Goal: Transaction & Acquisition: Purchase product/service

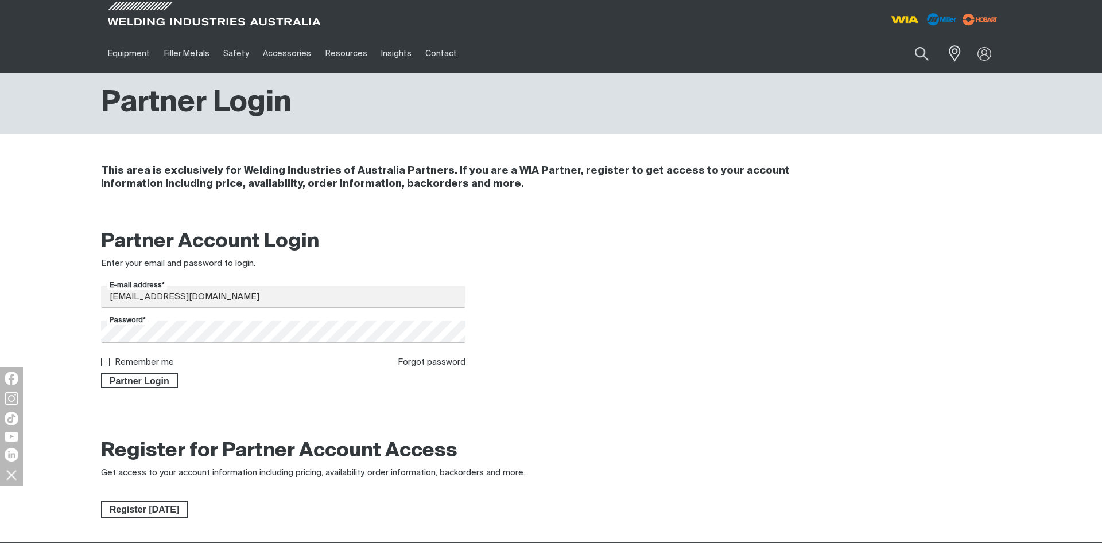
type input "[EMAIL_ADDRESS][DOMAIN_NAME]"
click at [147, 381] on span "Partner Login" at bounding box center [139, 380] width 75 height 15
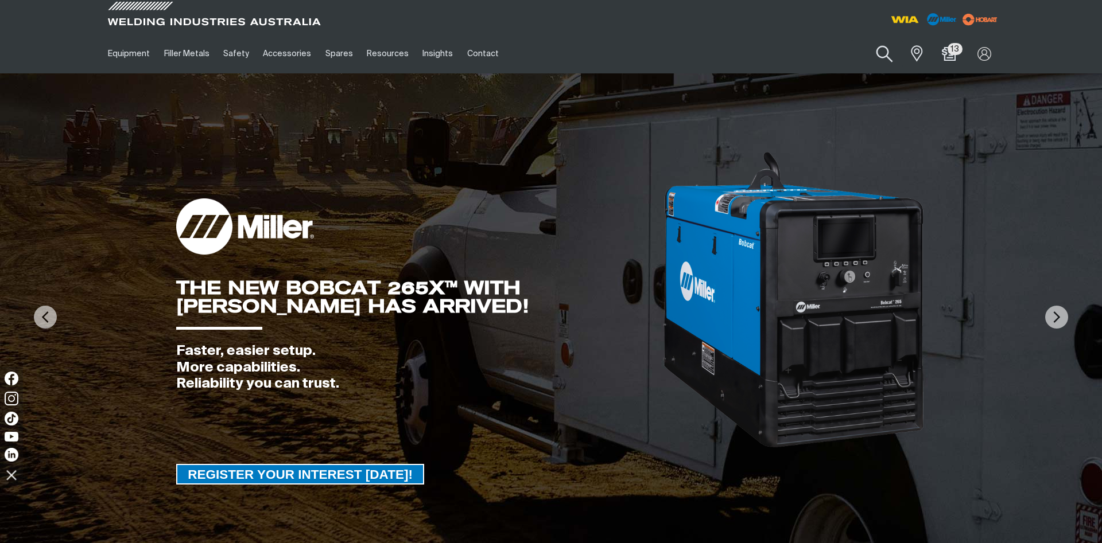
click at [886, 52] on button "Search products" at bounding box center [884, 54] width 46 height 33
click at [776, 54] on input "Search" at bounding box center [814, 54] width 177 height 26
paste input "SC316L26TT"
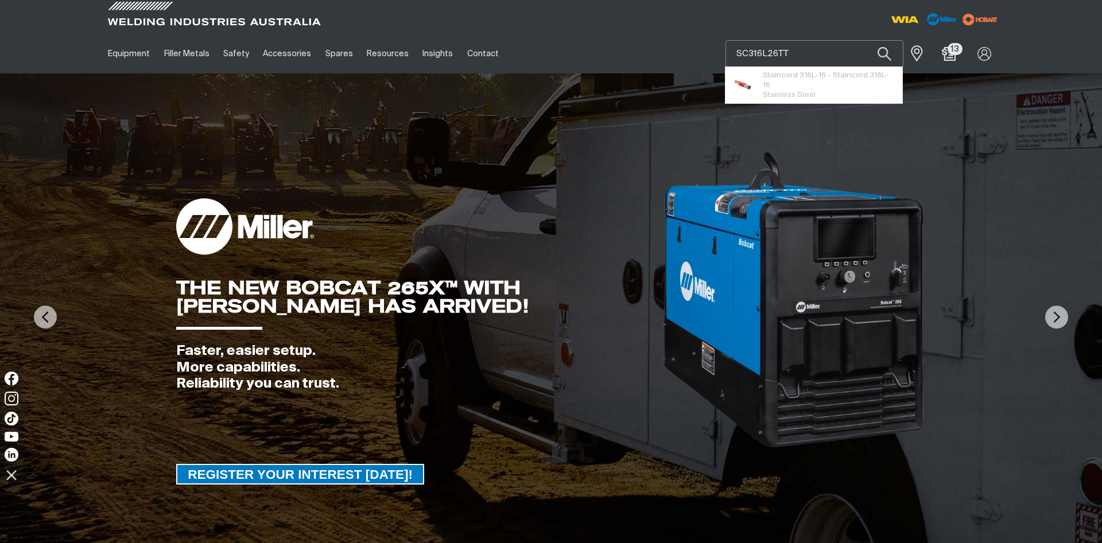
type input "SC316L26TT"
click at [865, 40] on button "Search products" at bounding box center [884, 53] width 39 height 27
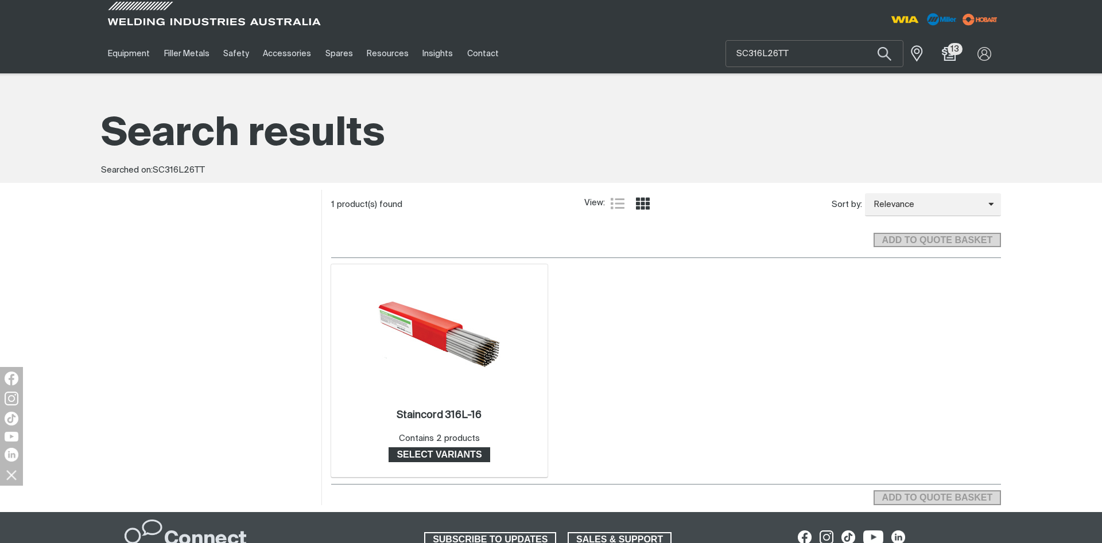
drag, startPoint x: 443, startPoint y: 449, endPoint x: 514, endPoint y: 426, distance: 74.8
click at [442, 449] on link "Select variants" at bounding box center [439, 454] width 102 height 15
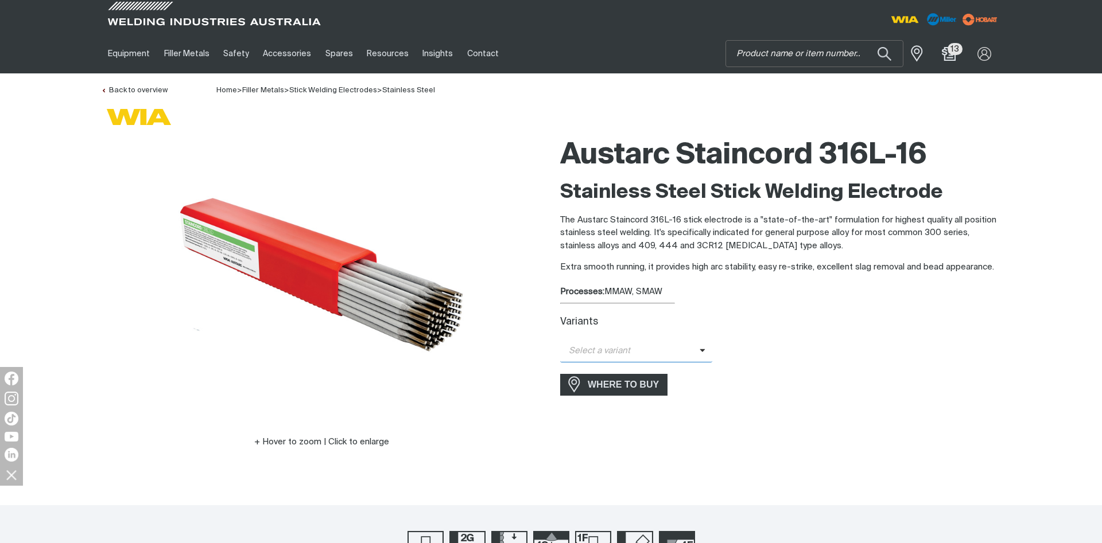
click at [697, 358] on span "Select a variant" at bounding box center [629, 351] width 139 height 13
click at [666, 373] on span "Staincord 316L-16 - 2.6mm" at bounding box center [636, 371] width 152 height 17
